Goal: Task Accomplishment & Management: Use online tool/utility

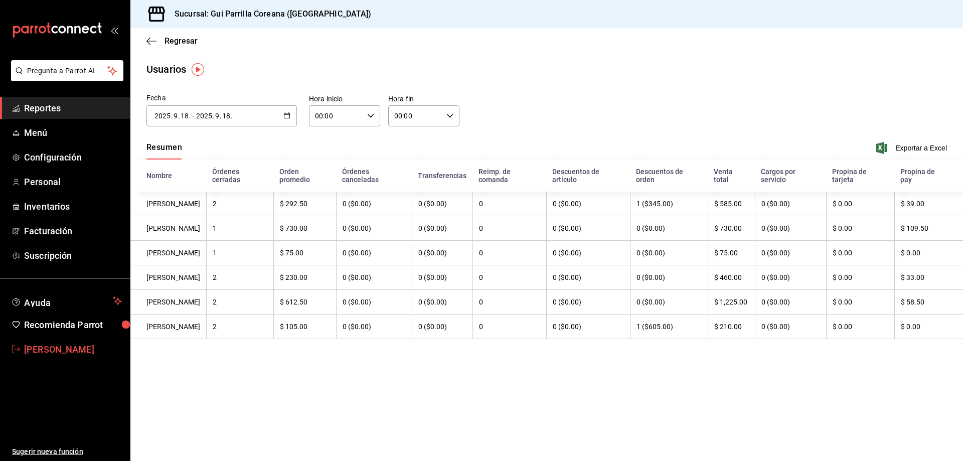
click at [58, 345] on span "[PERSON_NAME]" at bounding box center [73, 350] width 98 height 14
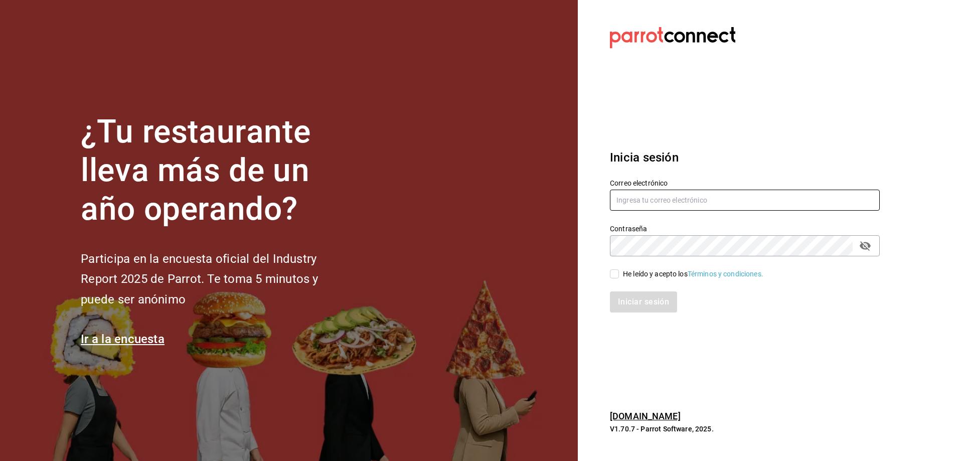
click at [659, 199] on input "text" at bounding box center [745, 200] width 270 height 21
type input "[EMAIL_ADDRESS][DOMAIN_NAME]"
click at [652, 273] on div "He leído y acepto los Términos y condiciones." at bounding box center [693, 274] width 140 height 11
click at [619, 273] on input "He leído y acepto los Términos y condiciones." at bounding box center [614, 273] width 9 height 9
checkbox input "true"
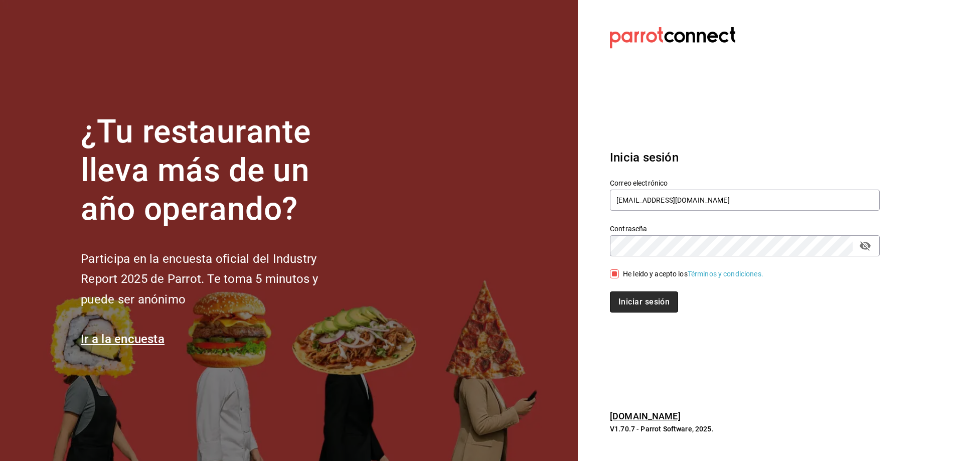
click at [653, 301] on button "Iniciar sesión" at bounding box center [644, 302] width 68 height 21
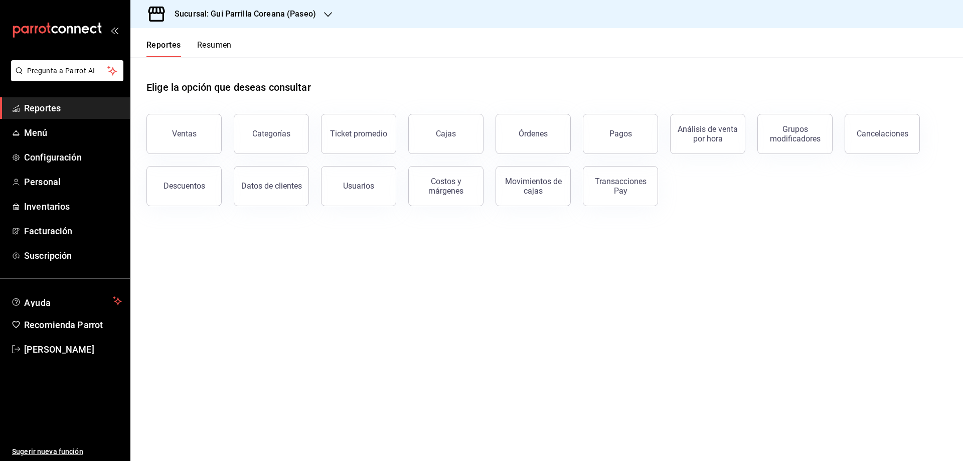
click at [63, 107] on span "Reportes" at bounding box center [73, 108] width 98 height 14
click at [310, 17] on h3 "Sucursal: Gui Parrilla Coreana (Paseo)" at bounding box center [242, 14] width 150 height 12
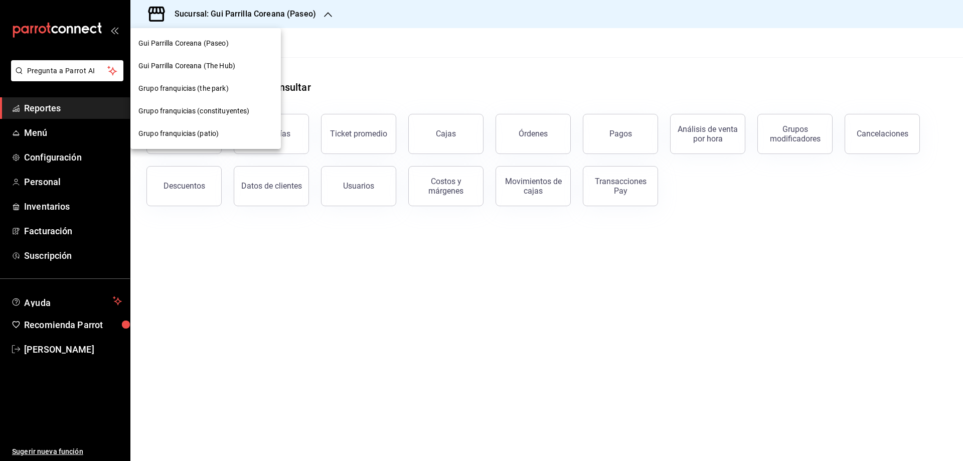
click at [310, 17] on div at bounding box center [481, 230] width 963 height 461
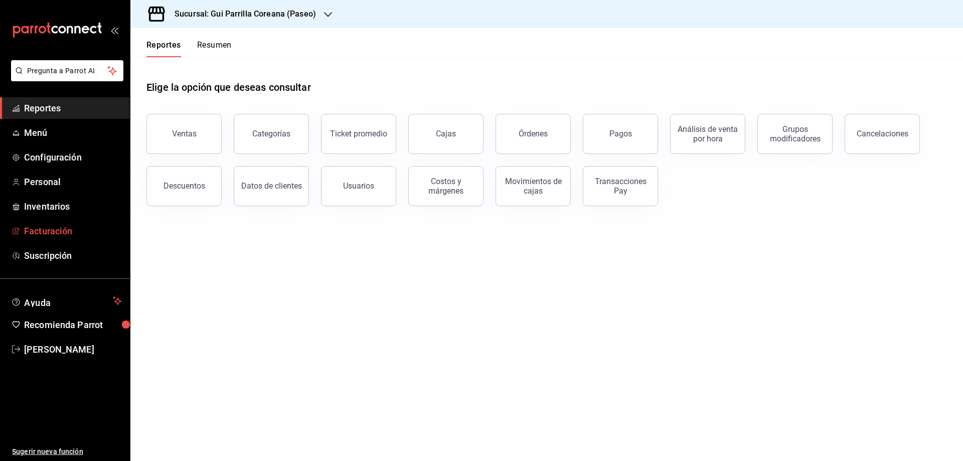
click at [54, 231] on span "Facturación" at bounding box center [73, 231] width 98 height 14
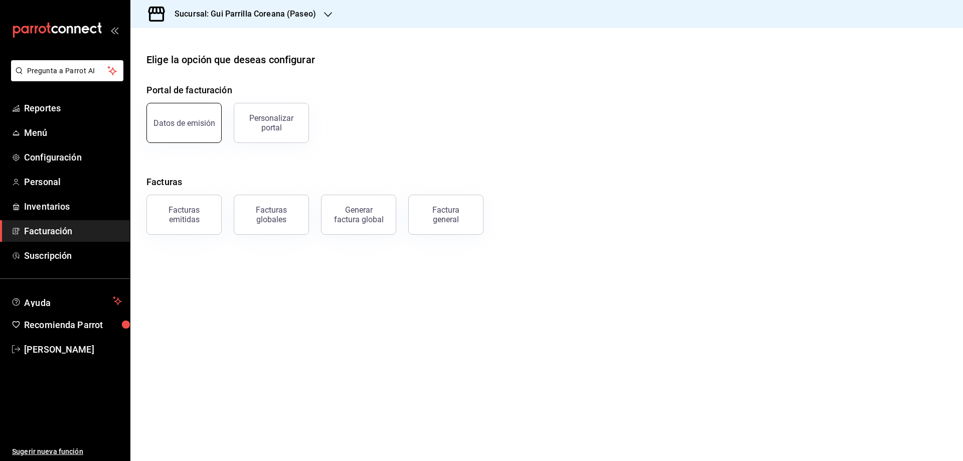
click at [192, 127] on button "Datos de emisión" at bounding box center [184, 123] width 75 height 40
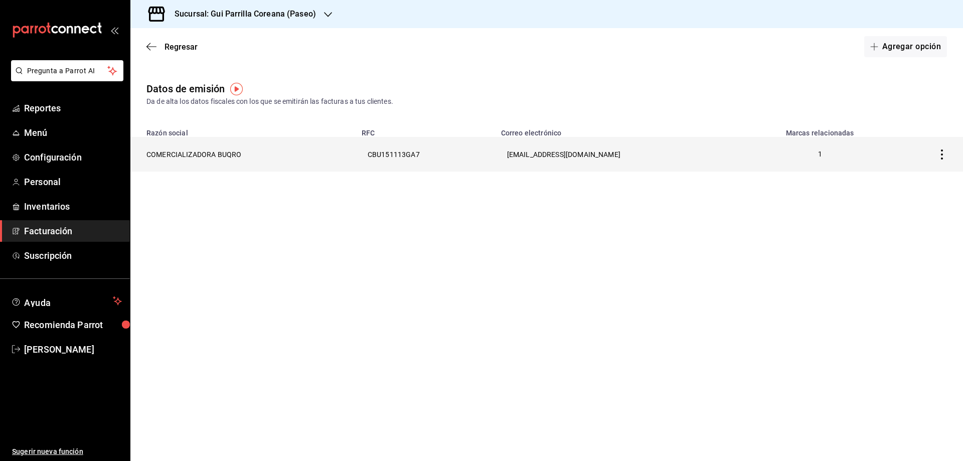
click at [943, 153] on icon "button" at bounding box center [942, 155] width 10 height 10
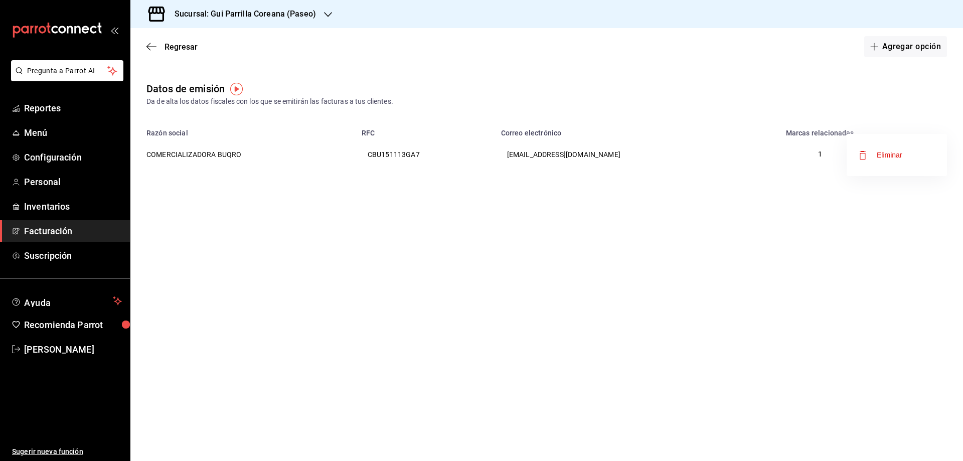
click at [637, 122] on div at bounding box center [481, 230] width 963 height 461
click at [921, 49] on button "Agregar opción" at bounding box center [906, 46] width 83 height 21
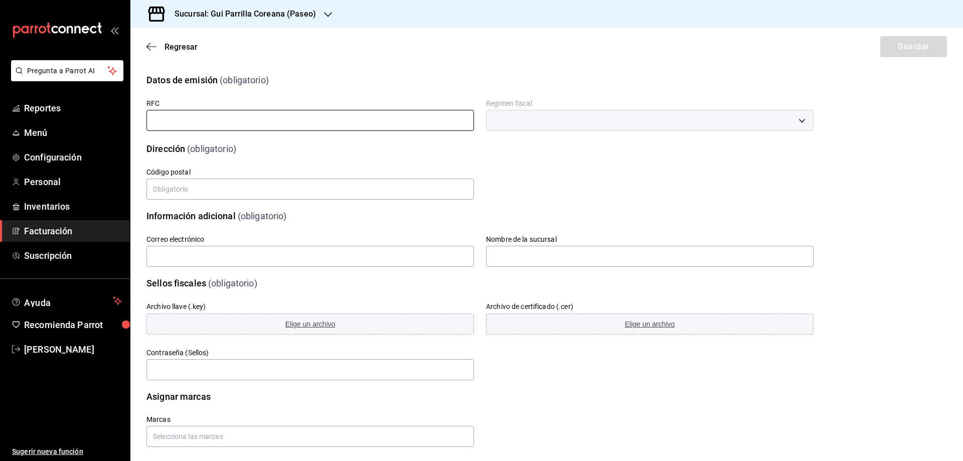
click at [214, 119] on input "text" at bounding box center [311, 120] width 328 height 21
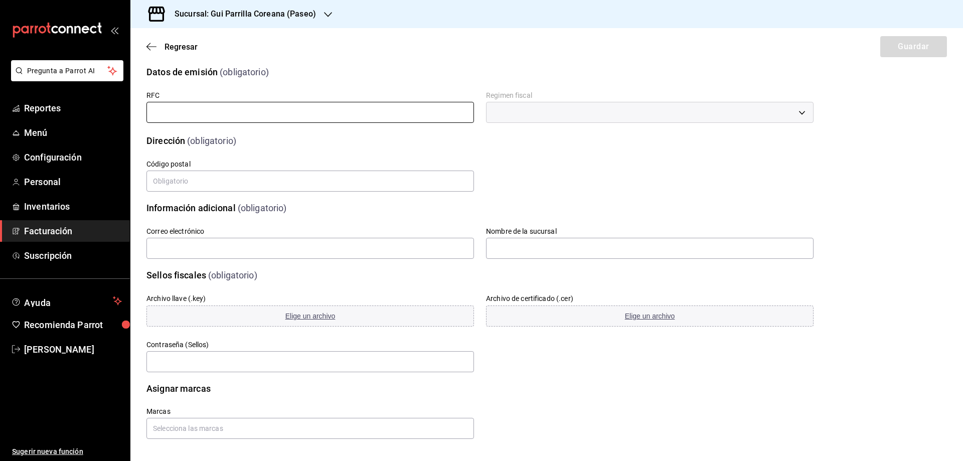
scroll to position [11, 0]
